Goal: Task Accomplishment & Management: Use online tool/utility

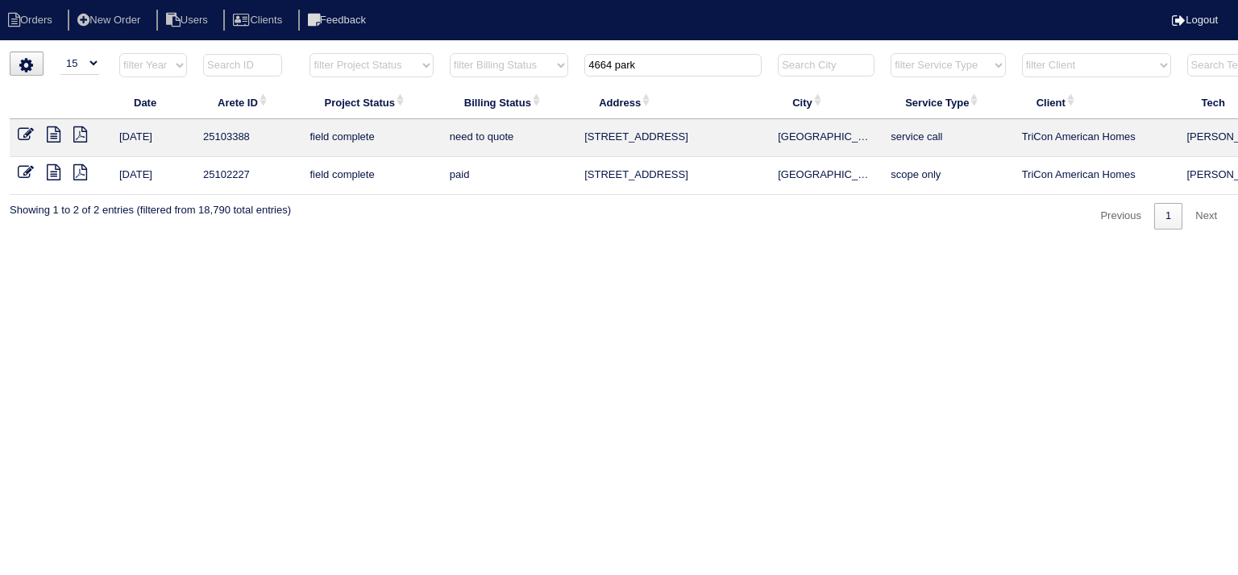
select select "15"
drag, startPoint x: 583, startPoint y: 69, endPoint x: 487, endPoint y: 77, distance: 97.0
click at [487, 77] on tr "filter Year -- Any Year -- 2025 2024 2023 2022 2021 2020 2019 filter Project St…" at bounding box center [708, 68] width 1397 height 33
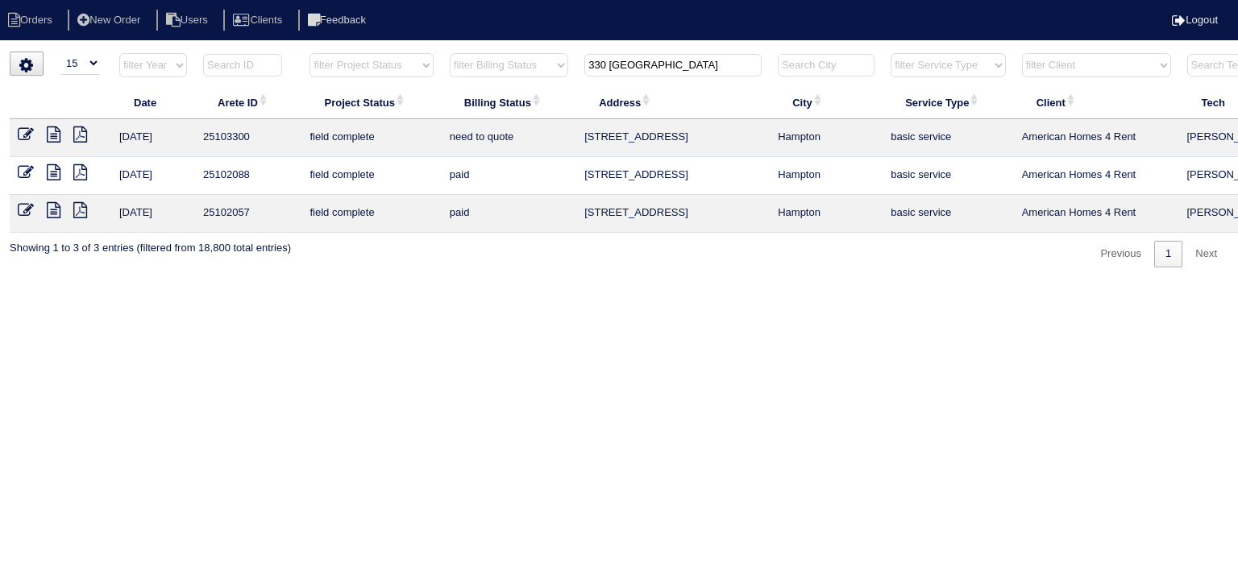
type input "330 Kent"
click at [52, 136] on icon at bounding box center [54, 135] width 14 height 16
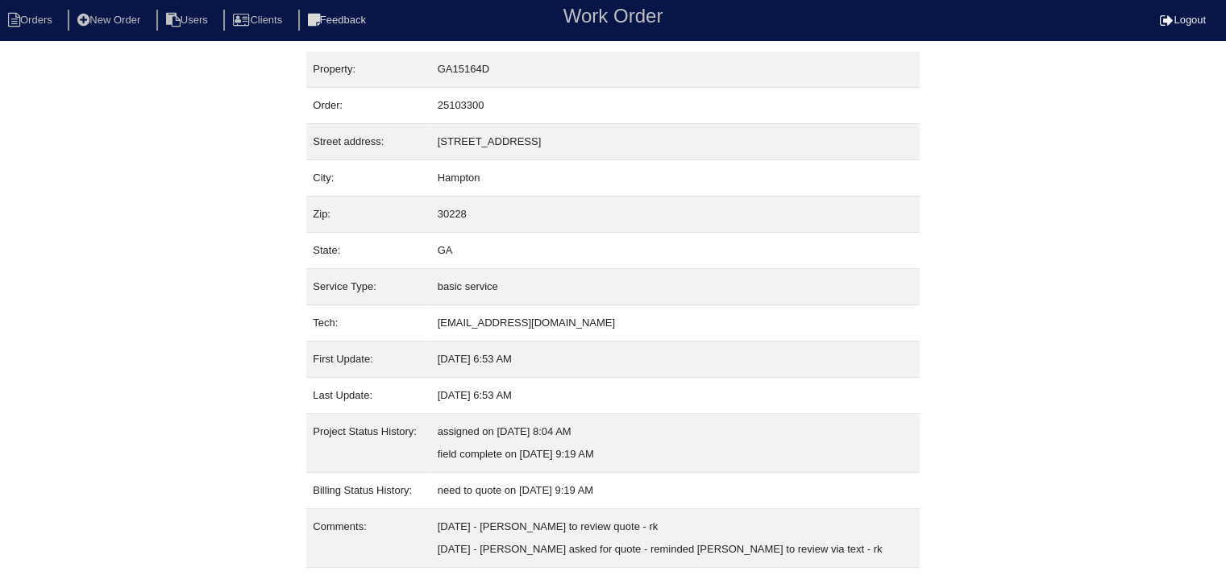
scroll to position [32, 0]
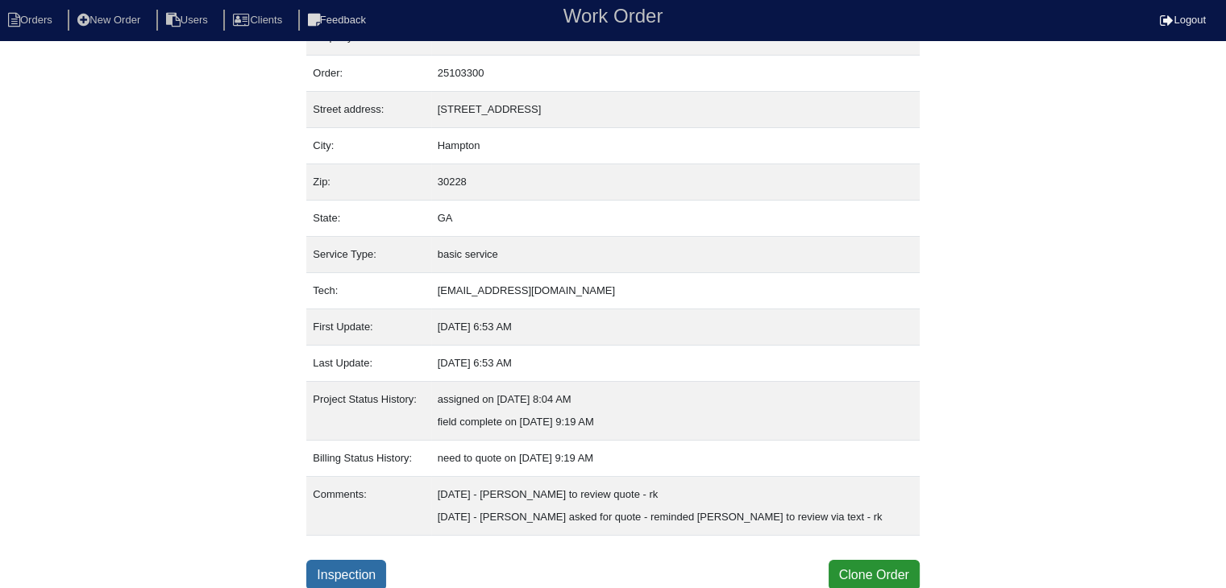
click at [334, 575] on link "Inspection" at bounding box center [346, 575] width 80 height 31
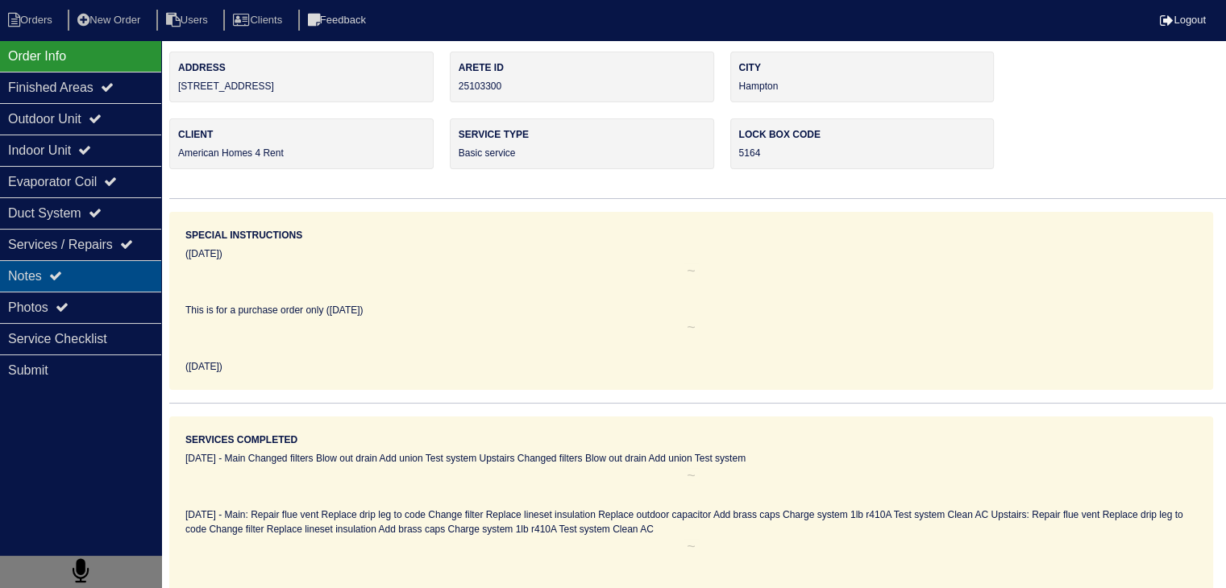
click at [83, 276] on div "Notes" at bounding box center [80, 275] width 161 height 31
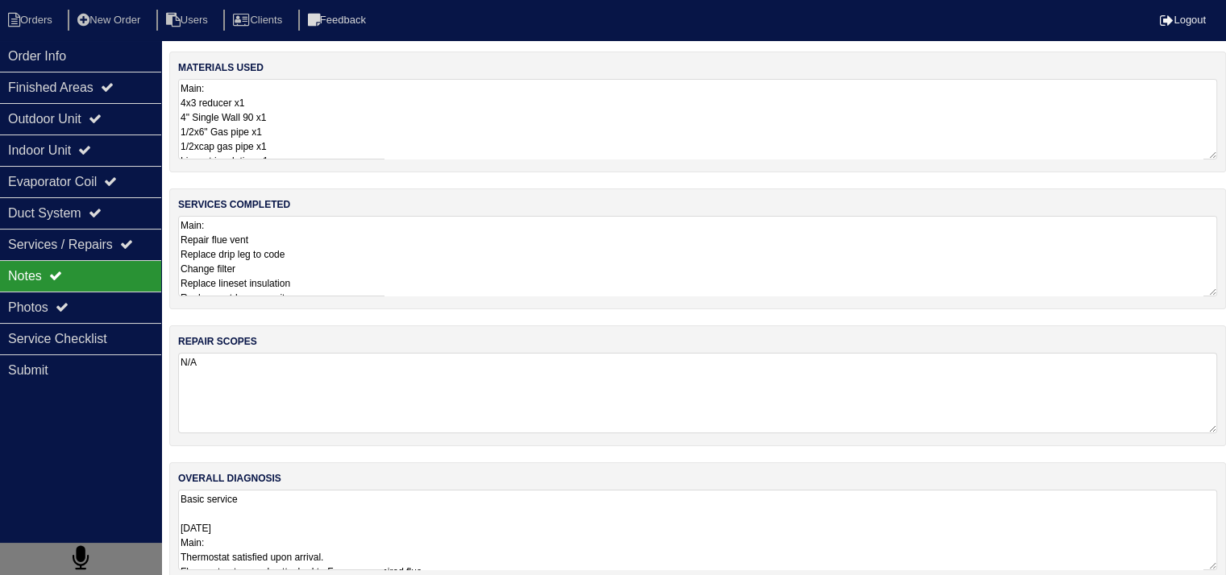
click at [296, 243] on textarea "Main: Repair flue vent Replace drip leg to code Change filter Replace lineset i…" at bounding box center [697, 256] width 1039 height 81
click at [56, 18] on li "Orders" at bounding box center [32, 21] width 65 height 22
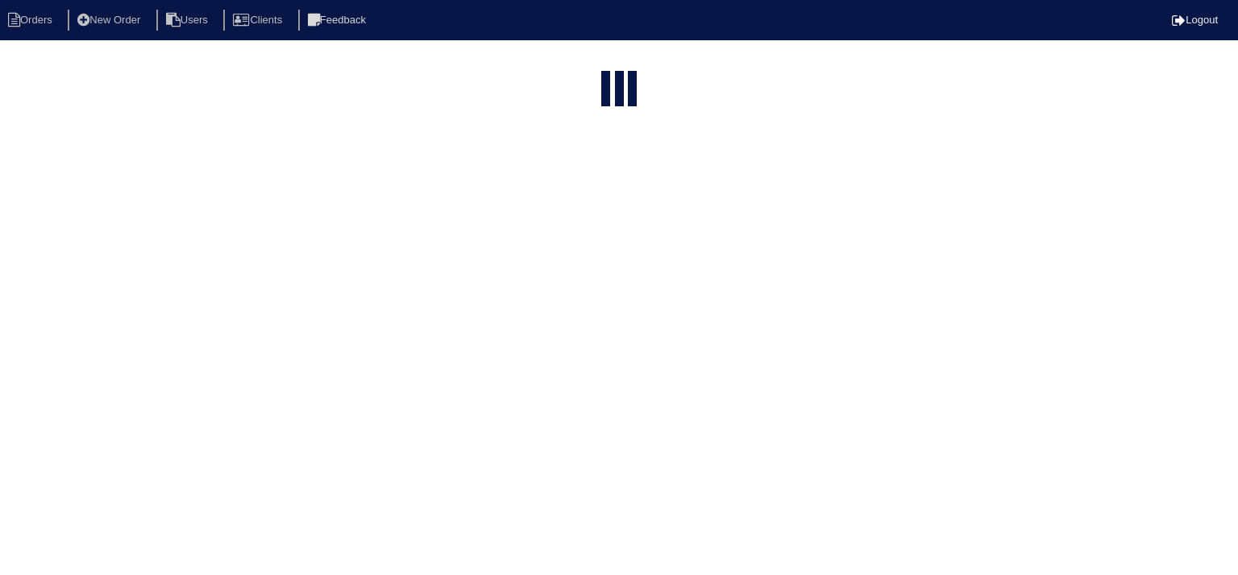
select select "15"
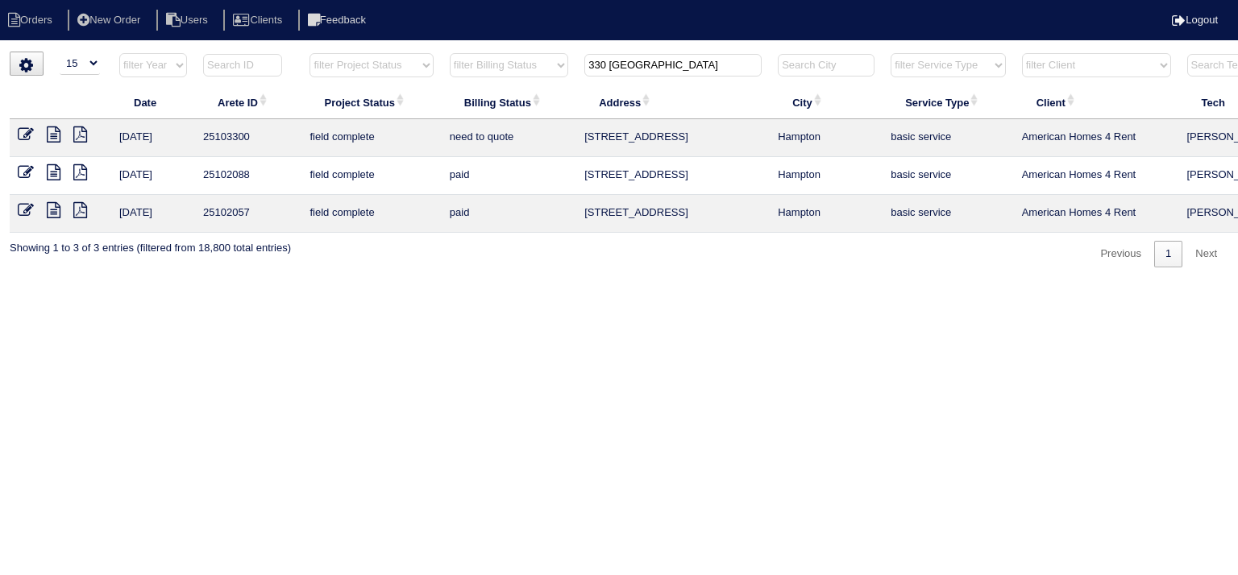
drag, startPoint x: 639, startPoint y: 65, endPoint x: 463, endPoint y: 68, distance: 175.7
click at [463, 67] on tr "filter Year -- Any Year -- 2025 2024 2023 2022 2021 2020 2019 filter Project St…" at bounding box center [708, 68] width 1397 height 33
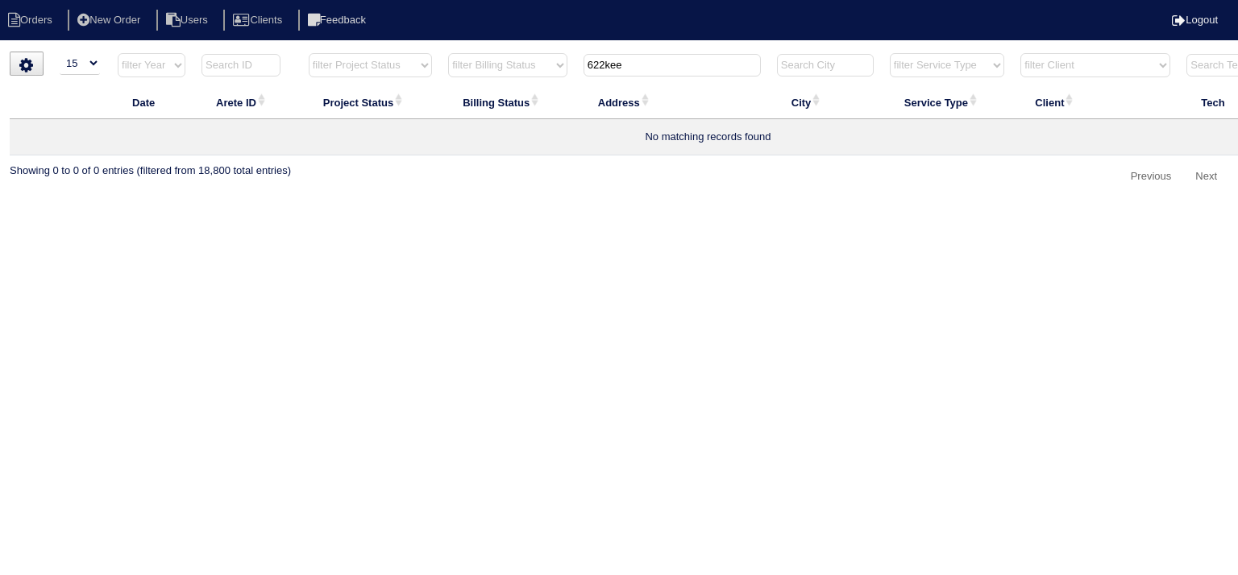
click at [608, 68] on input "622kee" at bounding box center [671, 65] width 177 height 23
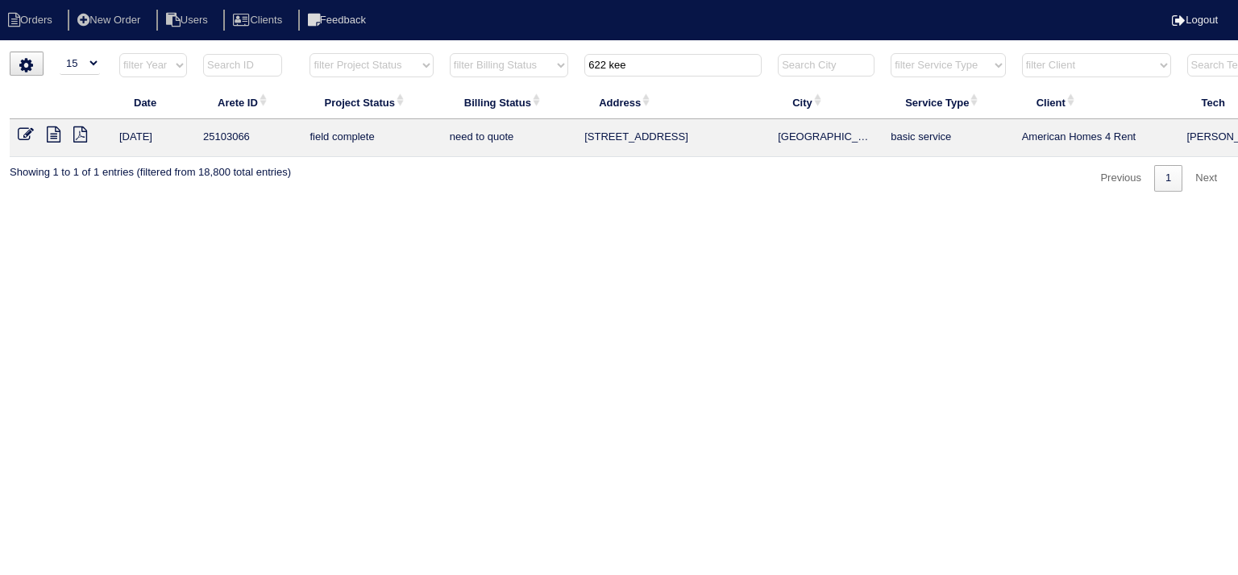
type input "622 kee"
click at [54, 139] on icon at bounding box center [54, 135] width 14 height 16
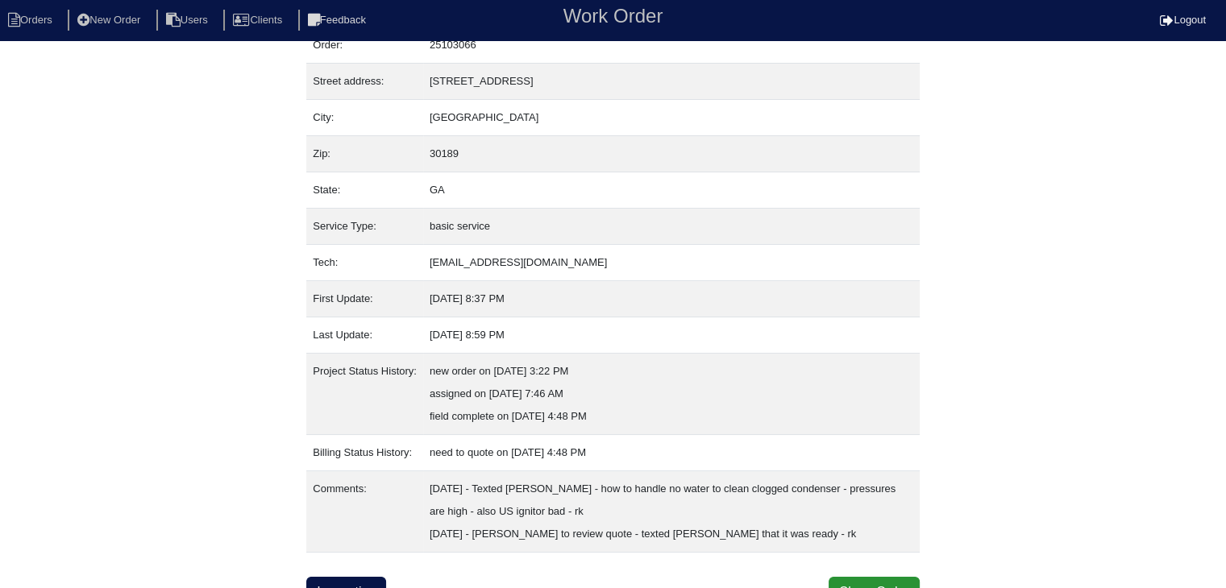
scroll to position [77, 0]
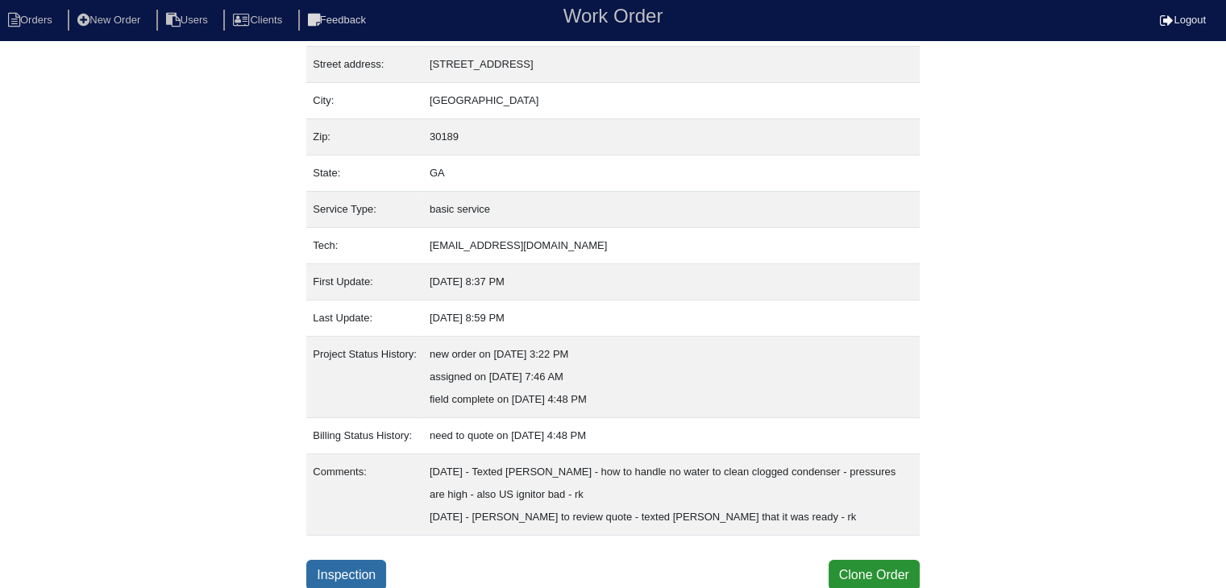
click at [341, 571] on link "Inspection" at bounding box center [346, 575] width 80 height 31
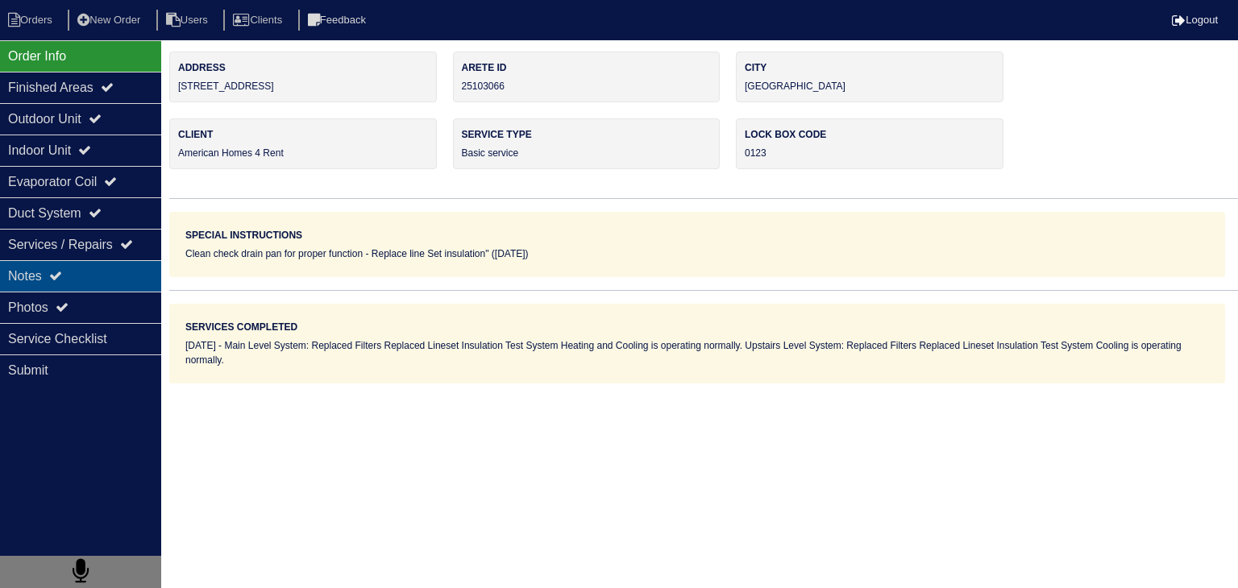
click at [105, 274] on div "Notes" at bounding box center [80, 275] width 161 height 31
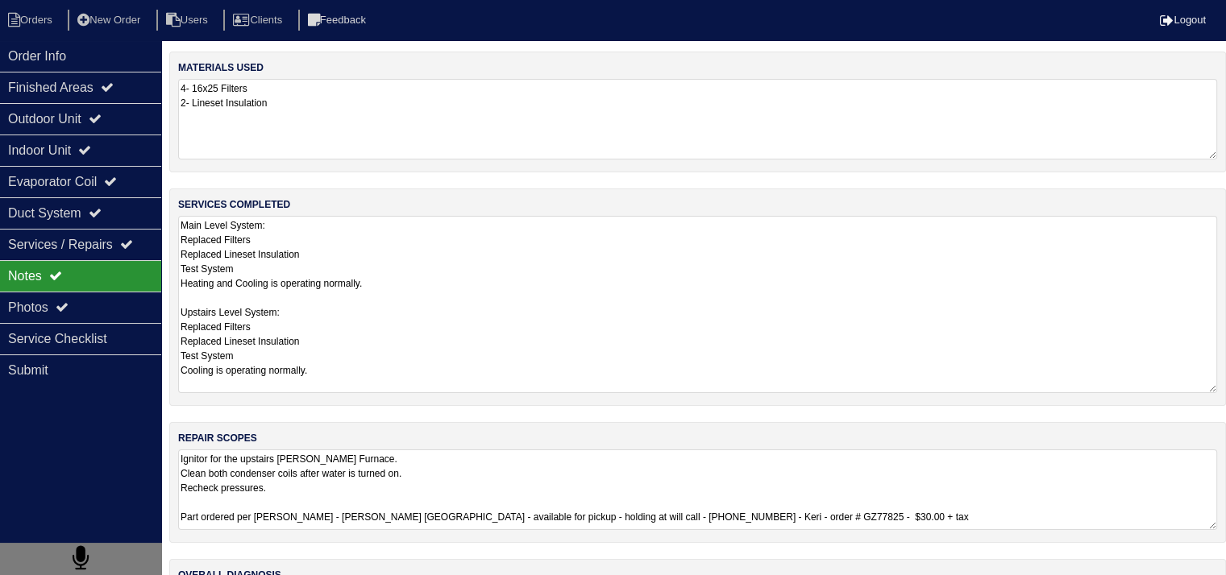
click at [277, 236] on textarea "Main Level System: Replaced Filters Replaced Lineset Insulation Test System Hea…" at bounding box center [697, 304] width 1039 height 177
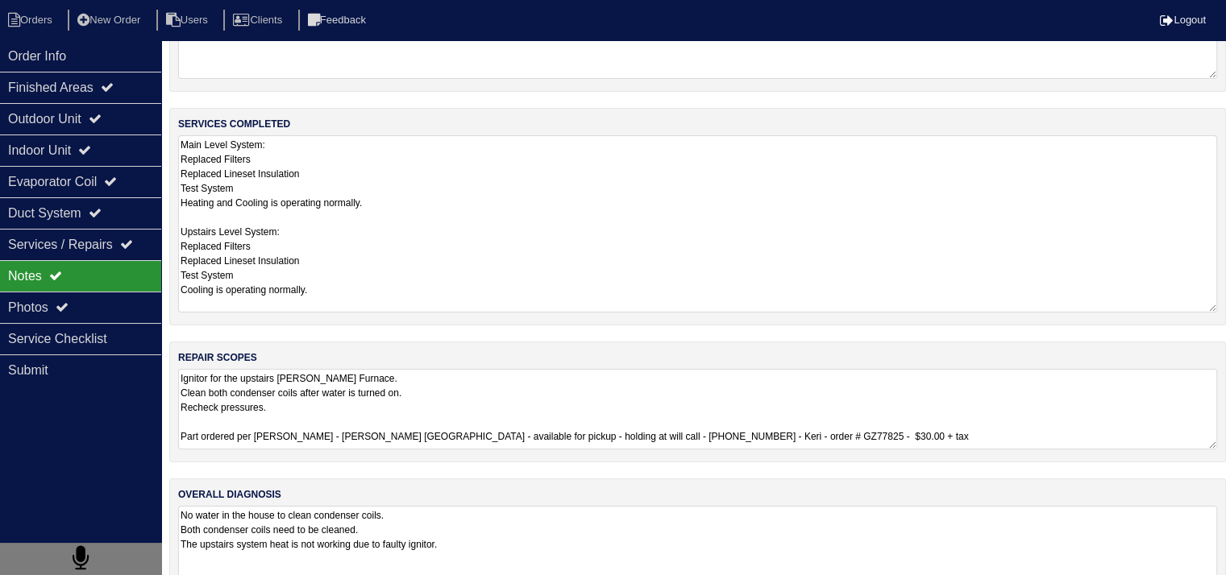
scroll to position [117, 0]
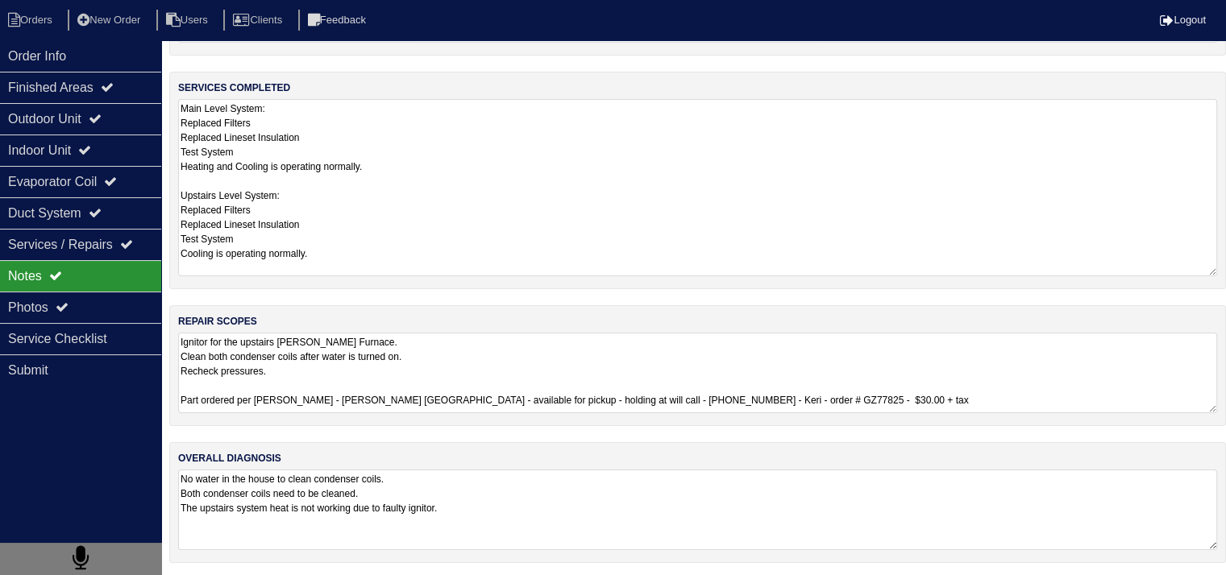
click at [372, 187] on textarea "Main Level System: Replaced Filters Replaced Lineset Insulation Test System Hea…" at bounding box center [697, 187] width 1039 height 177
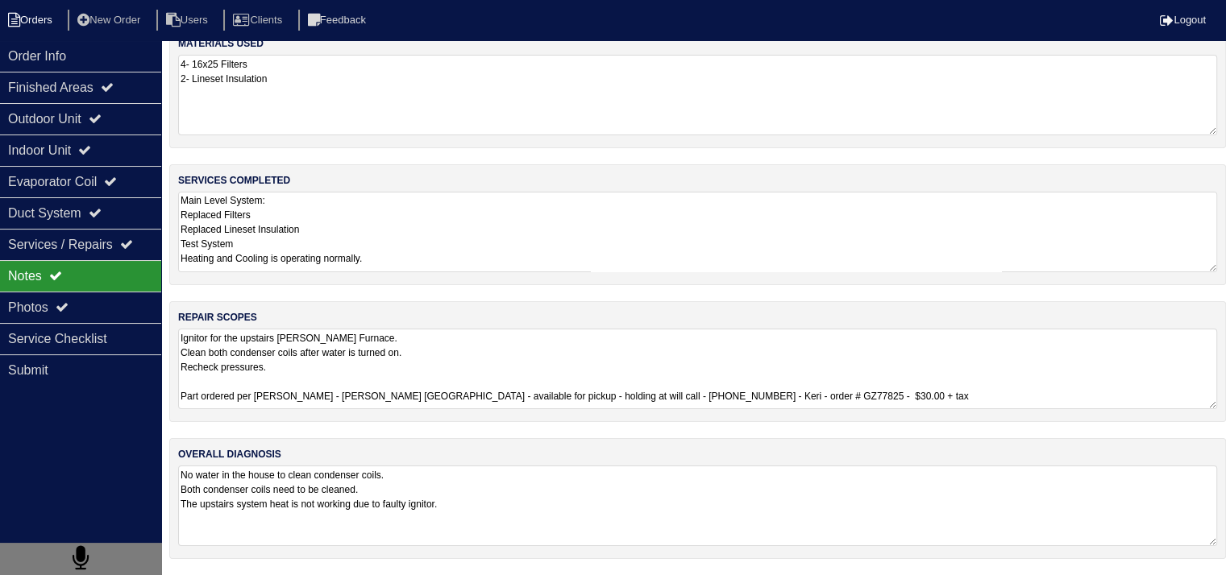
click at [33, 16] on li "Orders" at bounding box center [32, 21] width 65 height 22
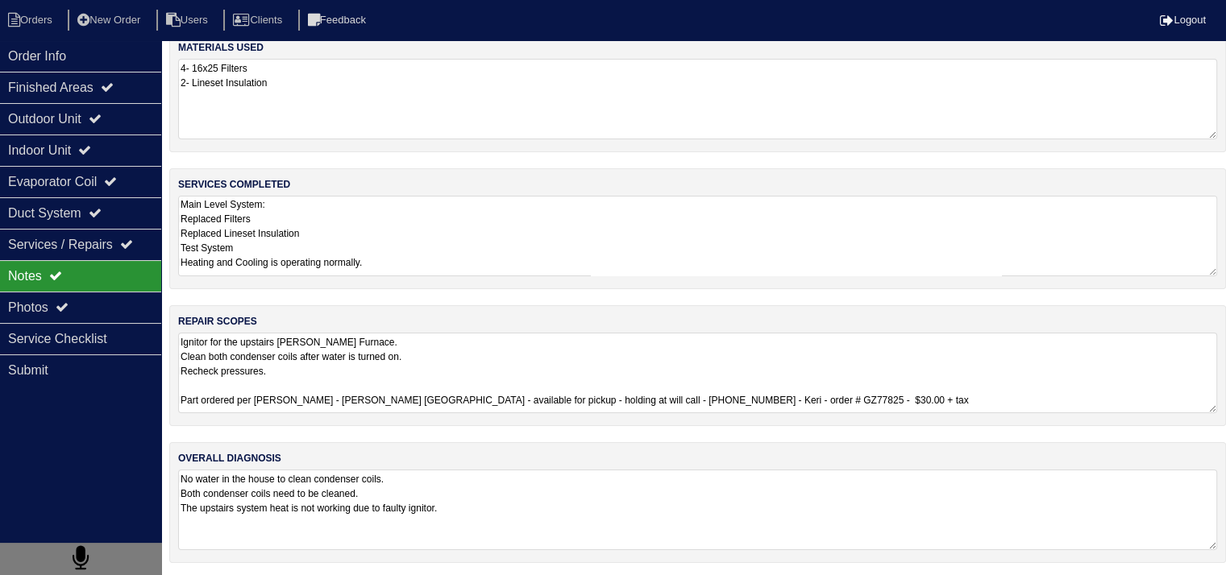
select select "15"
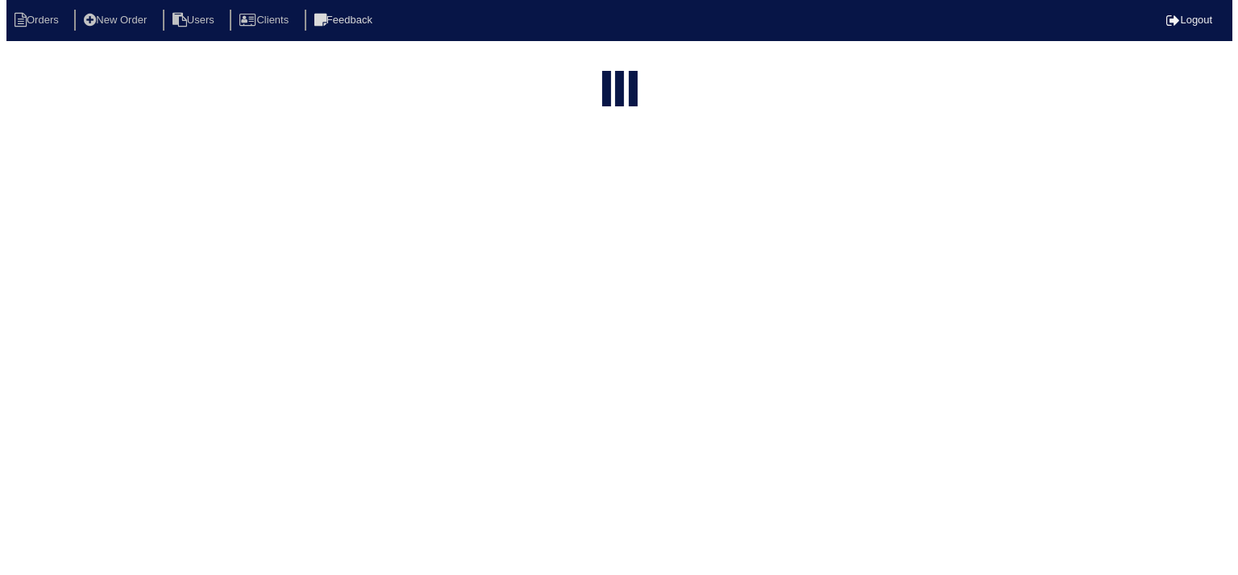
scroll to position [0, 0]
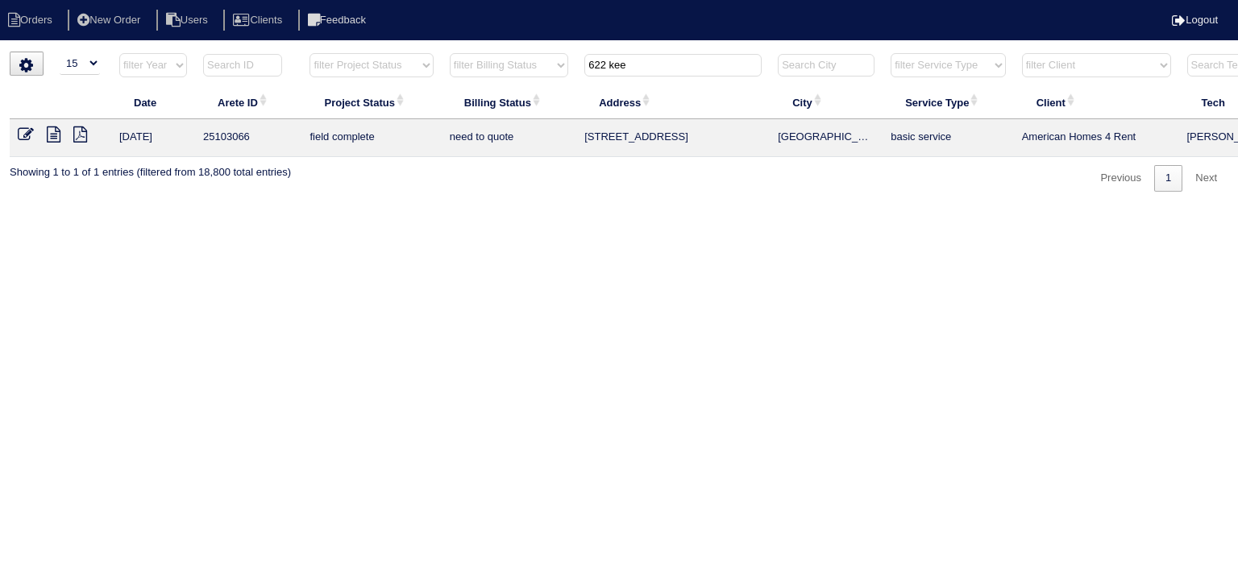
drag, startPoint x: 667, startPoint y: 70, endPoint x: 484, endPoint y: 65, distance: 183.0
click at [485, 65] on tr "filter Year -- Any Year -- 2025 2024 2023 2022 2021 2020 2019 filter Project St…" at bounding box center [708, 68] width 1397 height 33
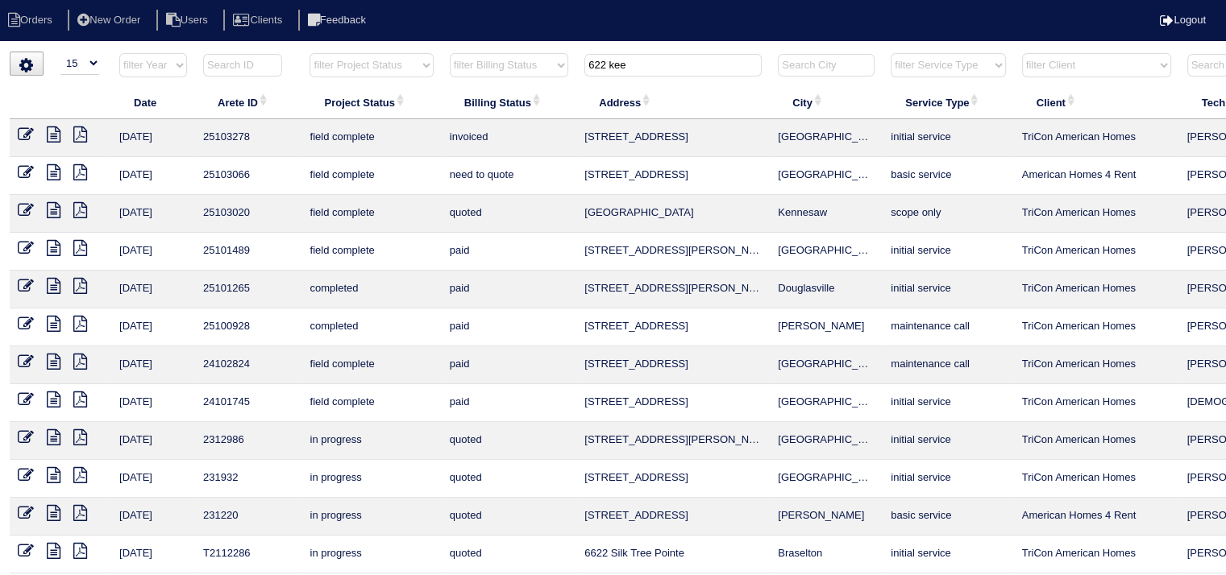
type input "622 kee"
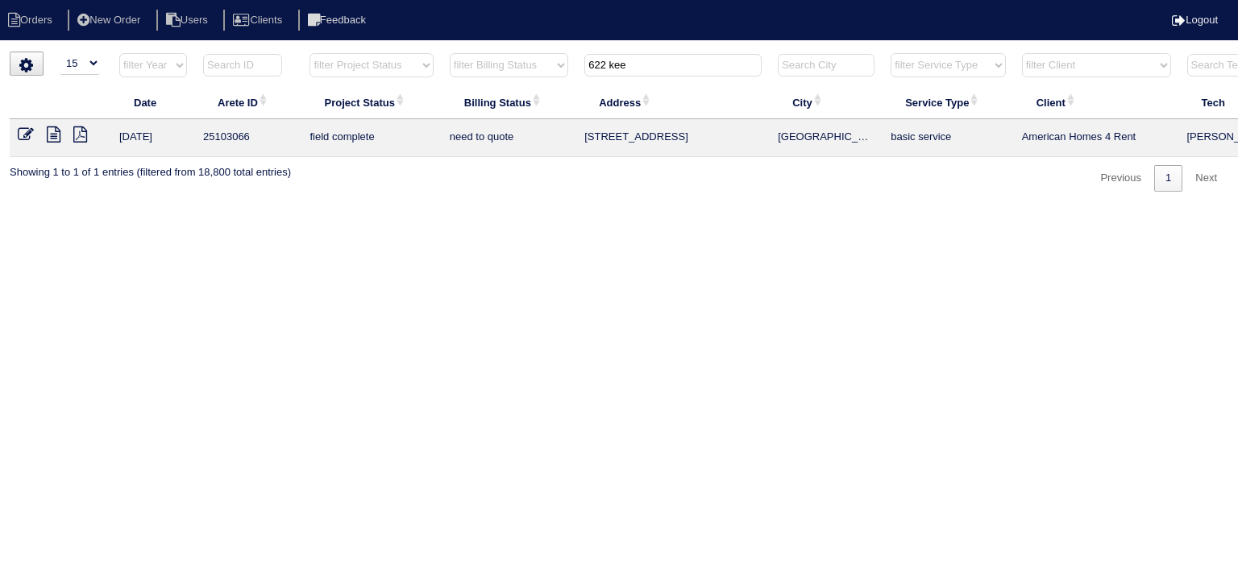
click at [53, 139] on icon at bounding box center [54, 135] width 14 height 16
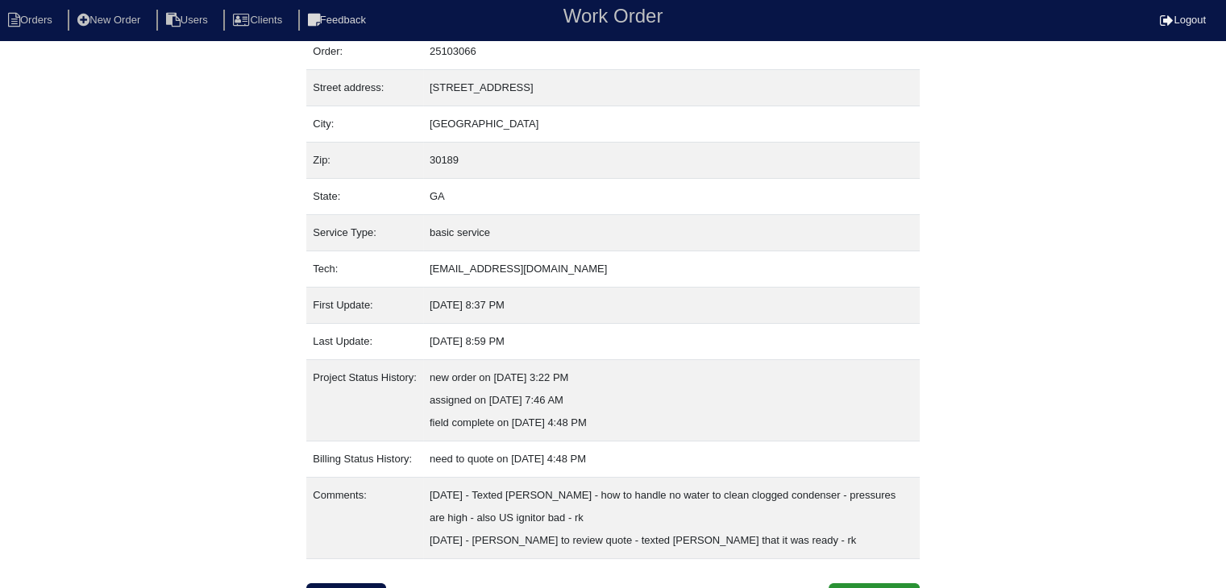
scroll to position [77, 0]
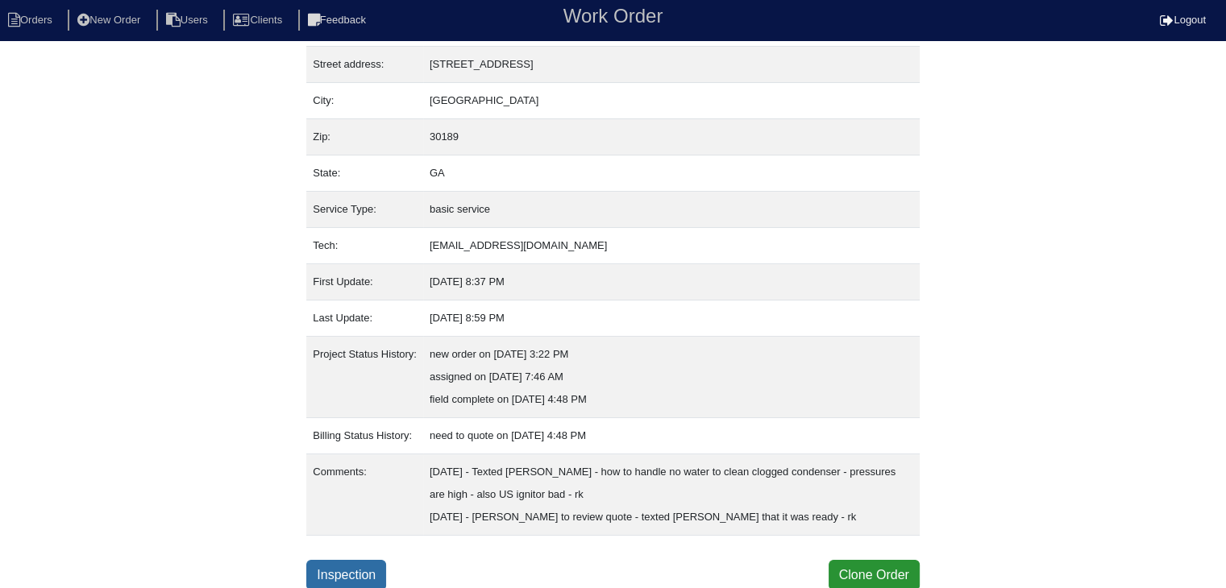
click at [361, 563] on link "Inspection" at bounding box center [346, 575] width 80 height 31
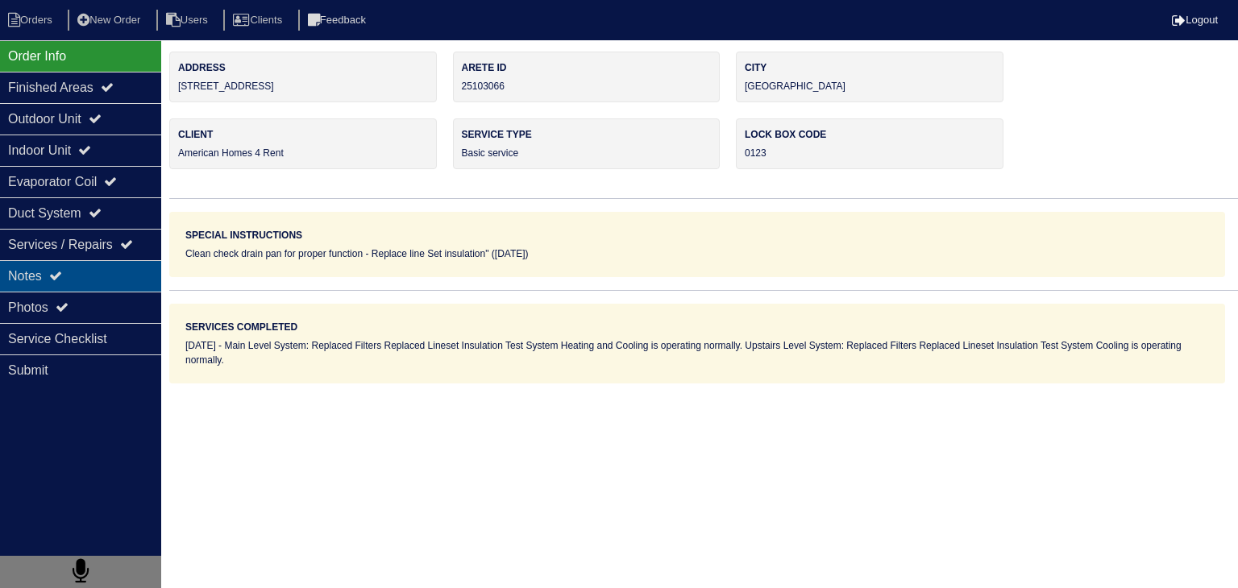
click at [118, 280] on div "Notes" at bounding box center [80, 275] width 161 height 31
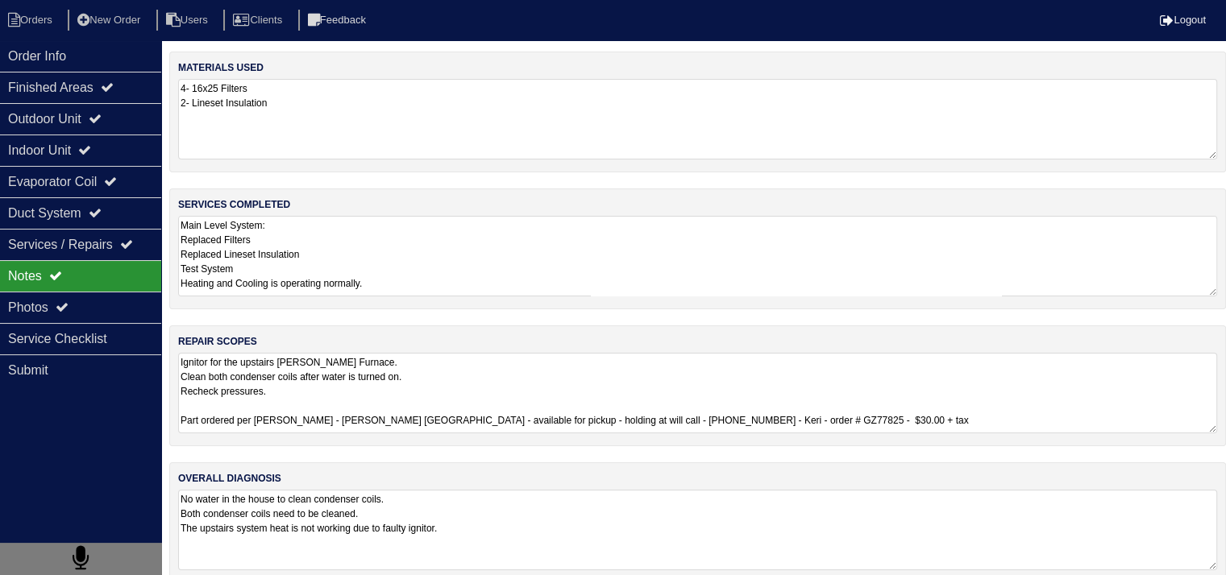
click at [301, 370] on textarea "Ignitor for the upstairs Goodman Furnace. Clean both condenser coils after wate…" at bounding box center [697, 393] width 1039 height 81
click at [112, 312] on div "Photos" at bounding box center [80, 307] width 161 height 31
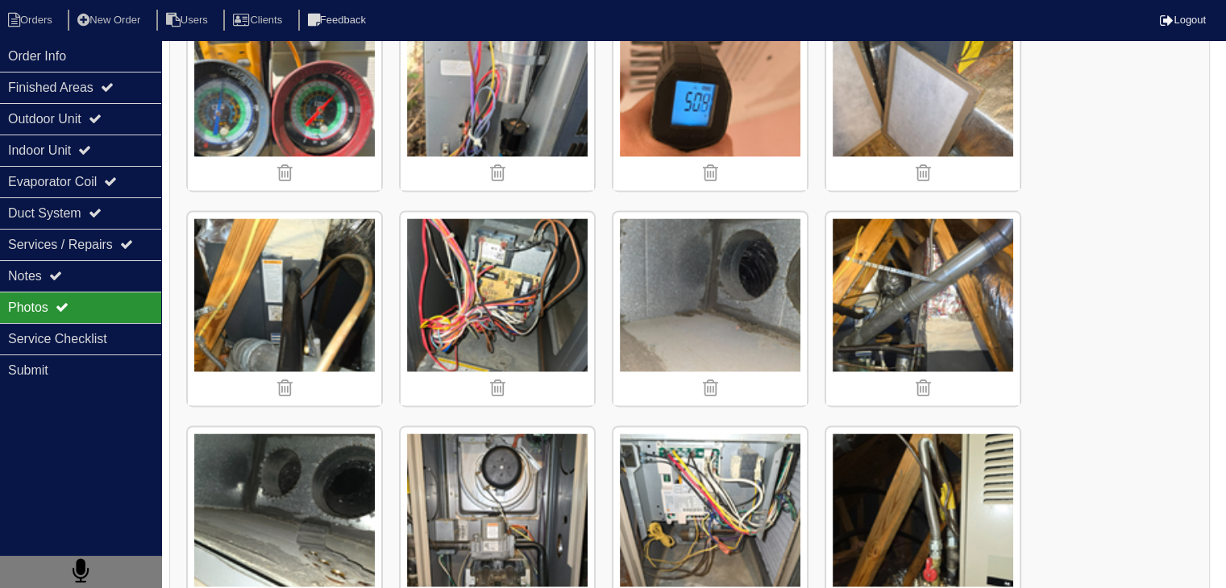
scroll to position [2257, 0]
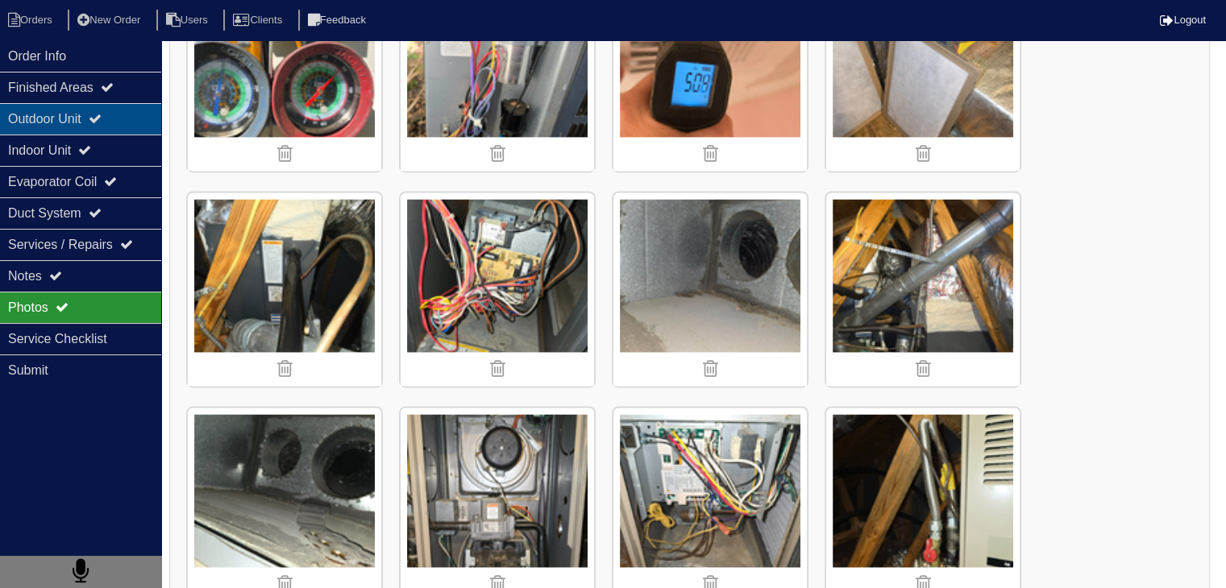
click at [37, 117] on div "Outdoor Unit" at bounding box center [80, 118] width 161 height 31
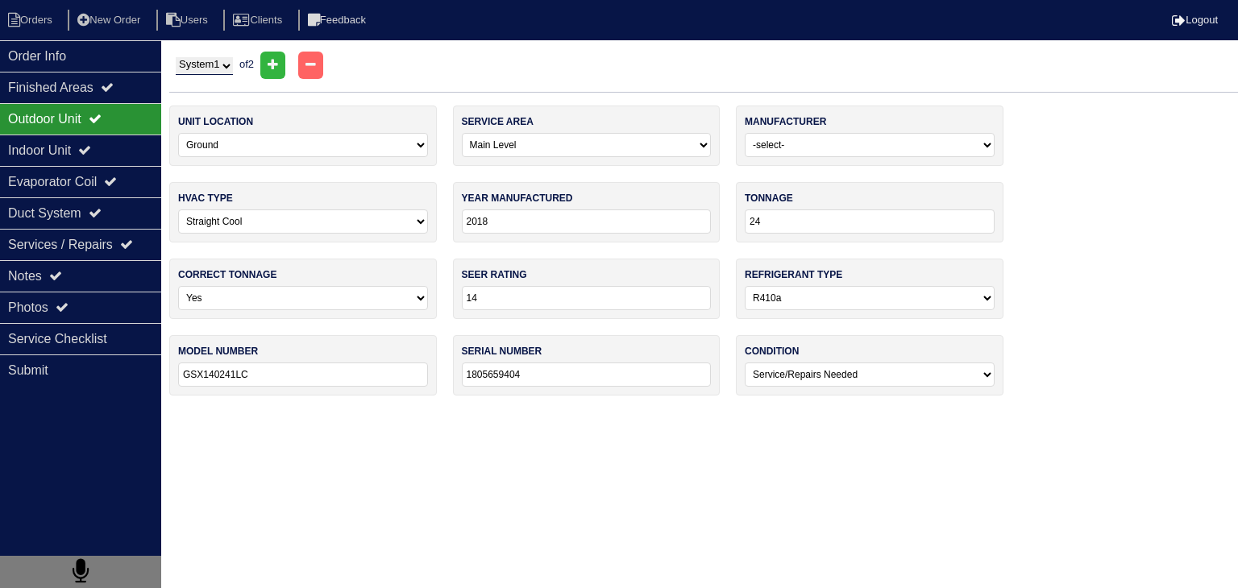
click at [208, 59] on select "System 1 System 2" at bounding box center [204, 66] width 57 height 18
select select "2"
click at [176, 57] on select "System 1 System 2" at bounding box center [204, 66] width 57 height 18
select select "1"
type input "2013"
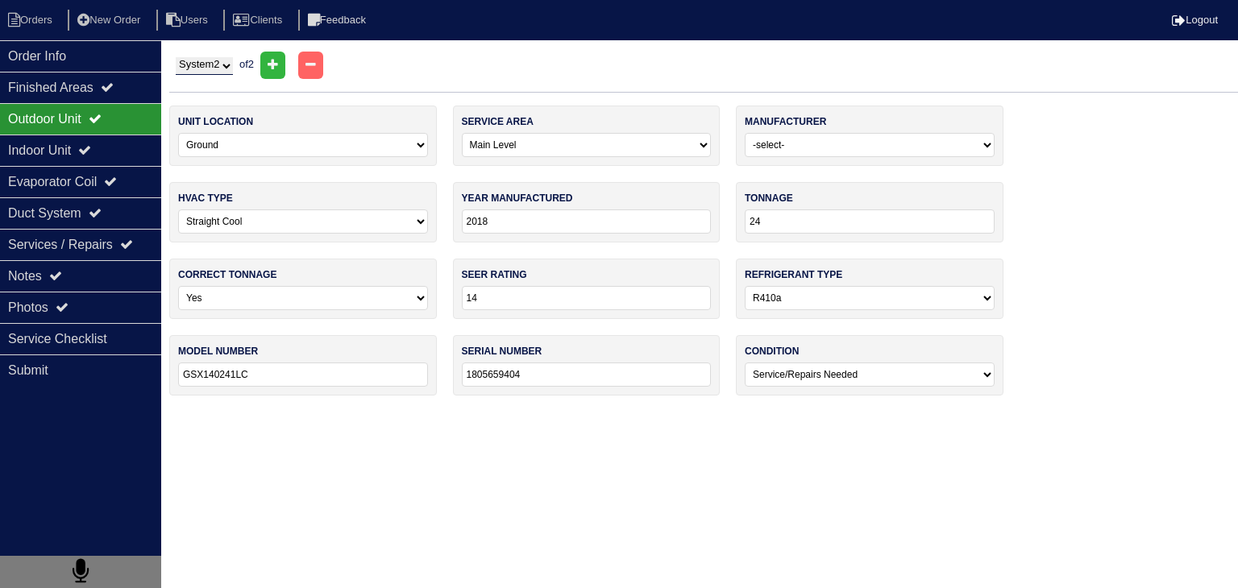
type input "36"
type input "13"
type input "GSX130361EA"
type input "1305147592"
click at [64, 310] on icon at bounding box center [62, 307] width 13 height 13
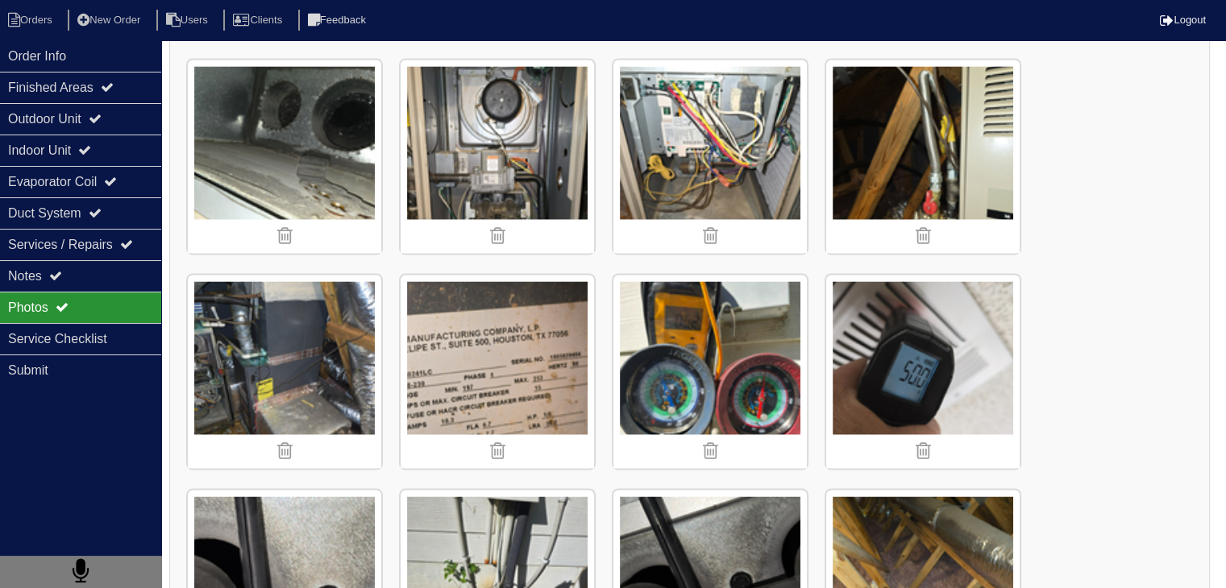
scroll to position [2266, 0]
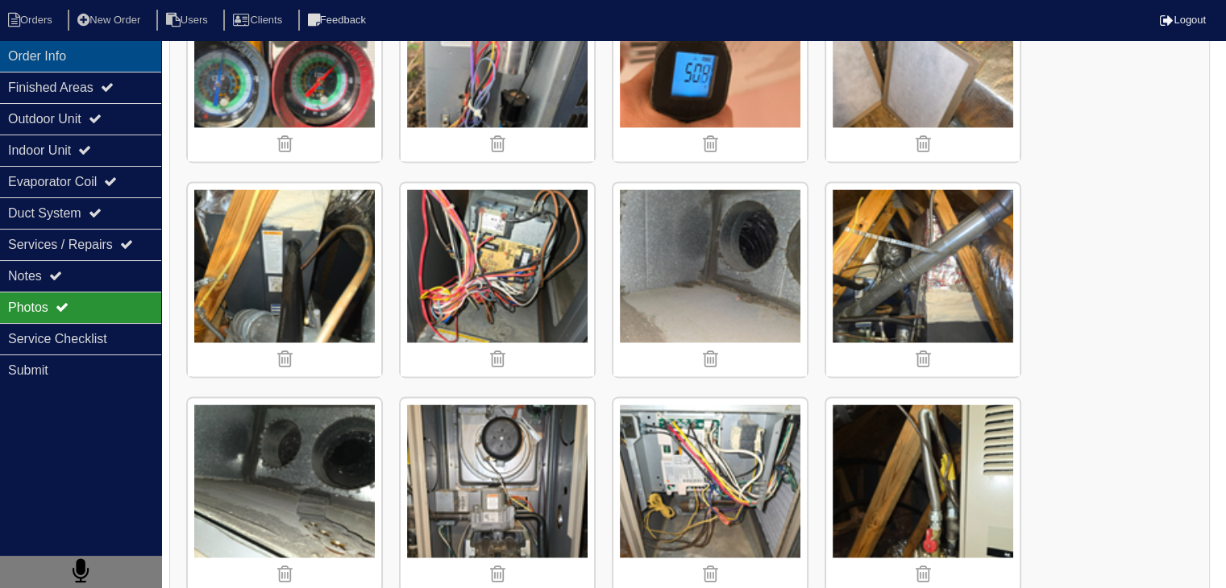
click at [34, 52] on div "Order Info" at bounding box center [80, 55] width 161 height 31
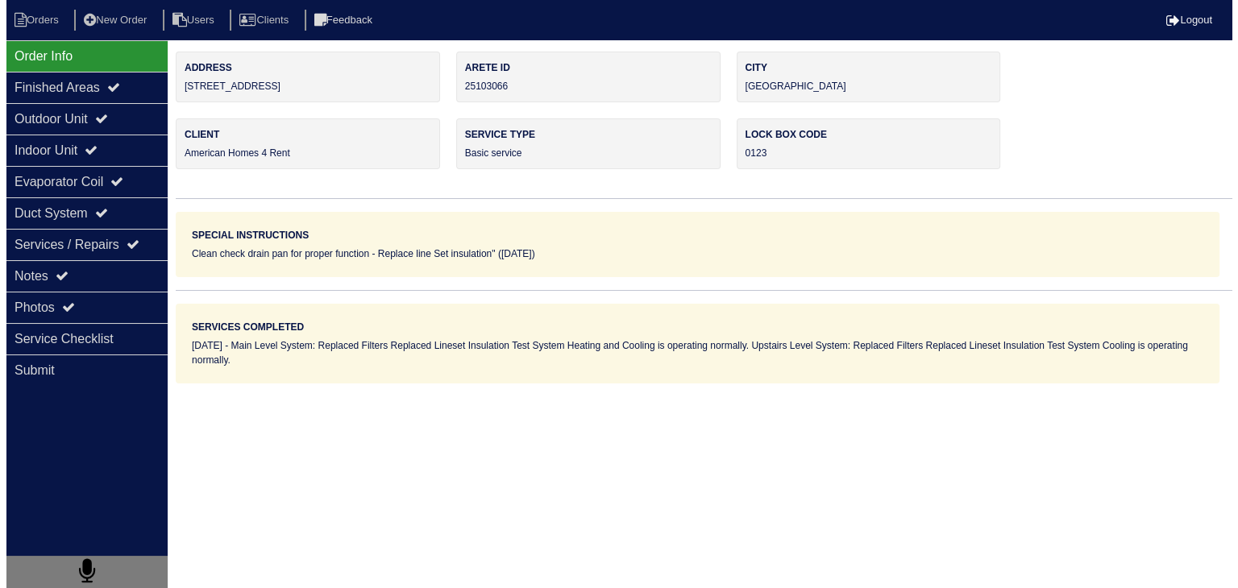
scroll to position [0, 0]
